Goal: Transaction & Acquisition: Download file/media

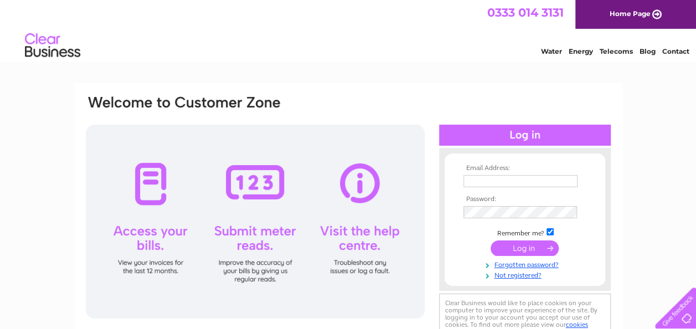
type input "rbvalentine_uk@yahoo.co.uk"
click at [526, 246] on input "submit" at bounding box center [525, 248] width 68 height 16
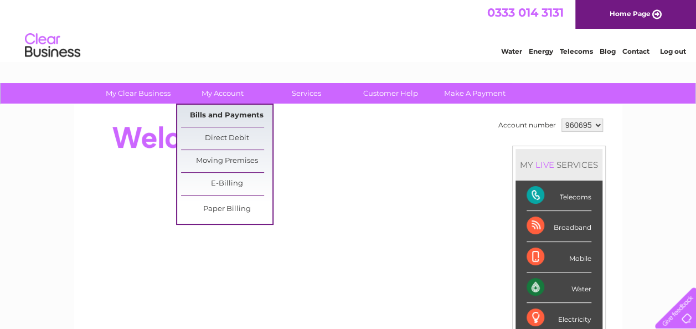
click at [228, 111] on link "Bills and Payments" at bounding box center [226, 116] width 91 height 22
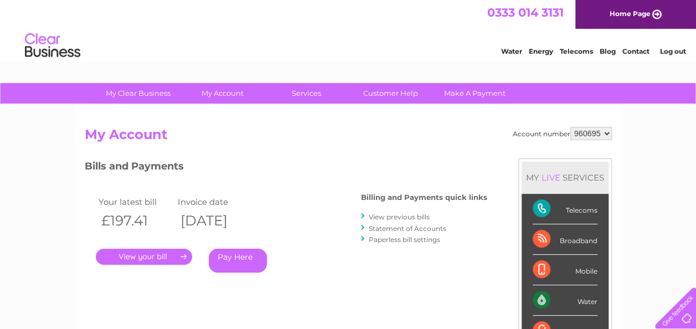
click at [382, 215] on link "View previous bills" at bounding box center [399, 217] width 61 height 8
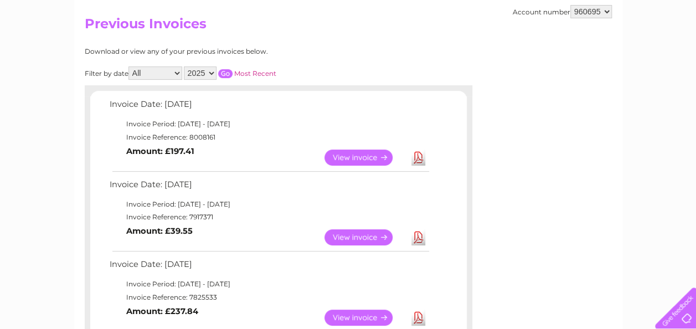
scroll to position [166, 0]
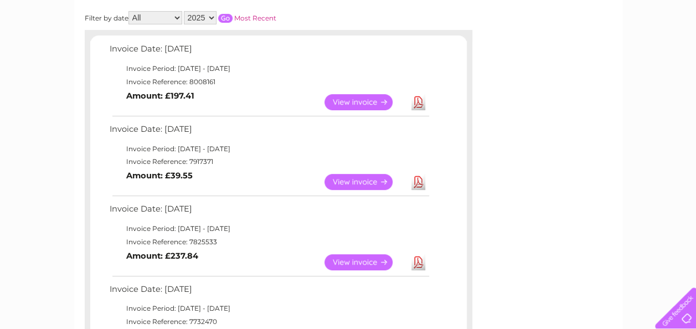
click at [419, 181] on link "Download" at bounding box center [419, 182] width 14 height 16
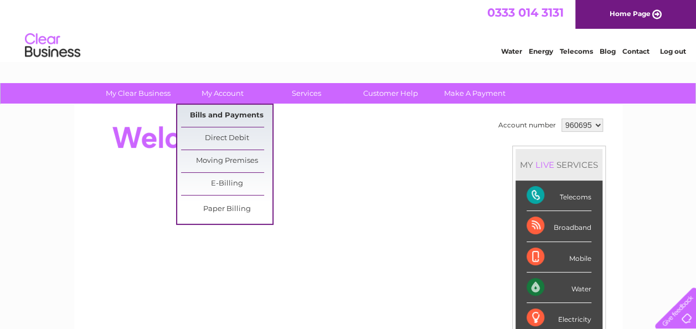
drag, startPoint x: 232, startPoint y: 93, endPoint x: 233, endPoint y: 105, distance: 12.8
click at [233, 93] on link "My Account" at bounding box center [222, 93] width 91 height 20
click at [234, 114] on link "Bills and Payments" at bounding box center [226, 116] width 91 height 22
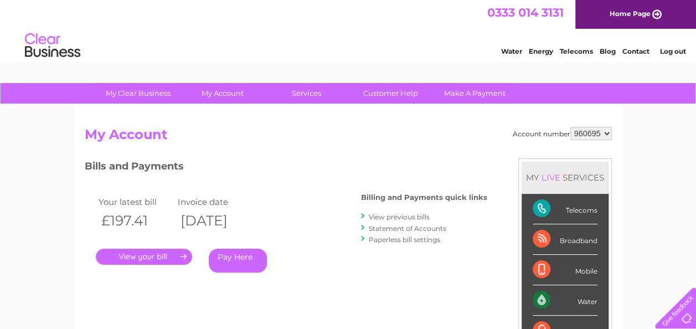
click at [386, 216] on link "View previous bills" at bounding box center [399, 217] width 61 height 8
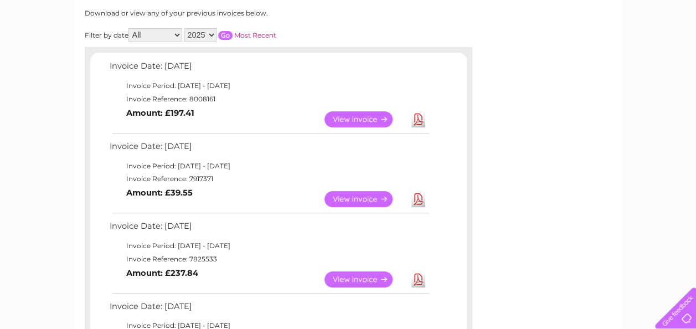
scroll to position [166, 0]
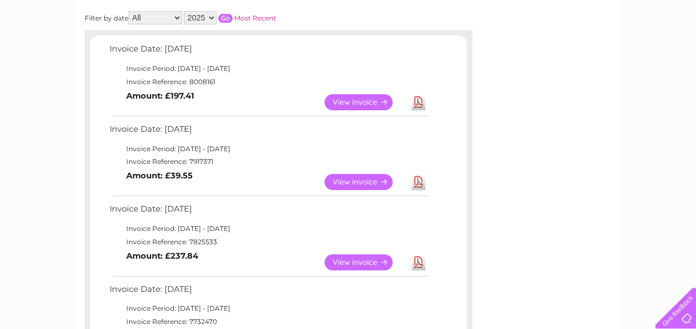
click at [419, 178] on link "Download" at bounding box center [419, 182] width 14 height 16
click at [419, 260] on link "Download" at bounding box center [419, 262] width 14 height 16
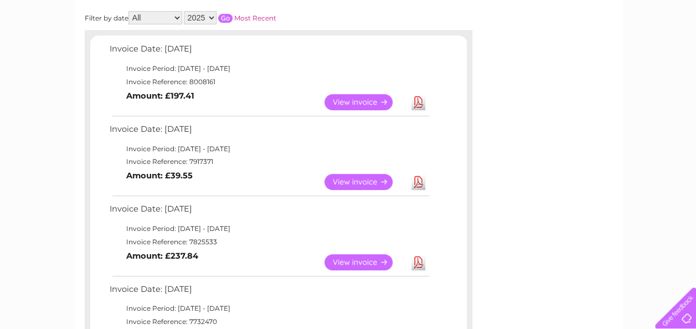
click at [419, 260] on link "Download" at bounding box center [419, 262] width 14 height 16
click at [419, 259] on link "Download" at bounding box center [419, 262] width 14 height 16
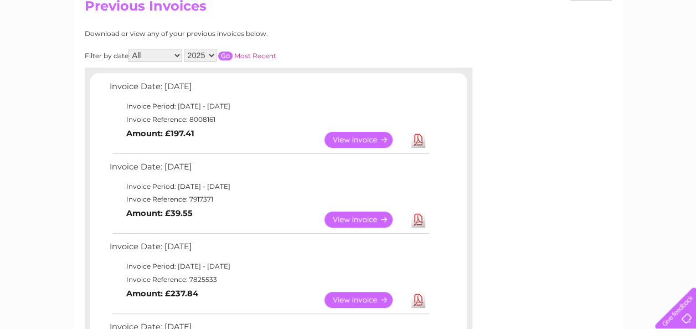
scroll to position [111, 0]
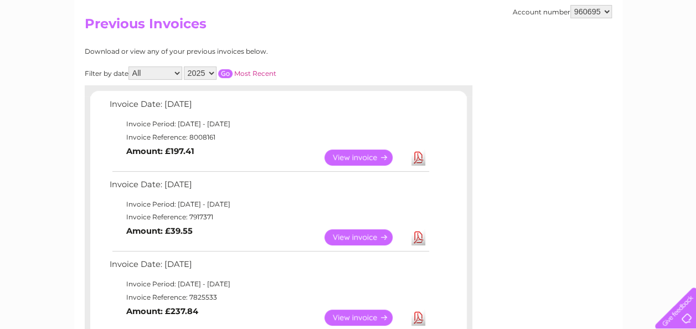
click at [365, 315] on link "View" at bounding box center [365, 318] width 81 height 16
